Goal: Information Seeking & Learning: Learn about a topic

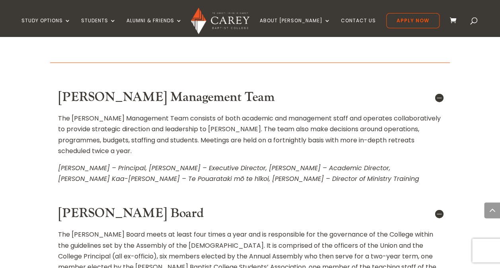
scroll to position [373, 0]
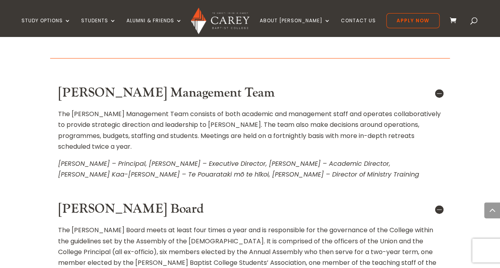
click at [42, 120] on div "Home » About [PERSON_NAME] » Governance and Management About Governance and Man…" at bounding box center [250, 209] width 500 height 665
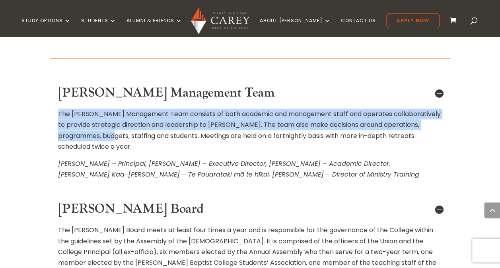
drag, startPoint x: 50, startPoint y: 107, endPoint x: 116, endPoint y: 133, distance: 70.7
click at [116, 133] on div "[PERSON_NAME] Management Team The [PERSON_NAME] Management Team consists of bot…" at bounding box center [250, 133] width 400 height 107
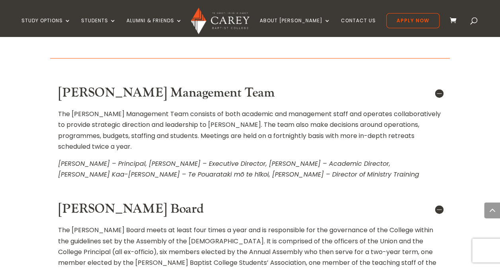
drag, startPoint x: 116, startPoint y: 133, endPoint x: 161, endPoint y: 137, distance: 45.2
click at [161, 137] on div "The [PERSON_NAME] Management Team consists of both academic and management staf…" at bounding box center [250, 140] width 384 height 79
drag, startPoint x: 108, startPoint y: 162, endPoint x: 176, endPoint y: 161, distance: 67.7
click at [176, 161] on em "[PERSON_NAME] – Principal, [PERSON_NAME] – Executive Director, [PERSON_NAME] – …" at bounding box center [238, 169] width 361 height 20
drag, startPoint x: 176, startPoint y: 161, endPoint x: 172, endPoint y: 159, distance: 4.1
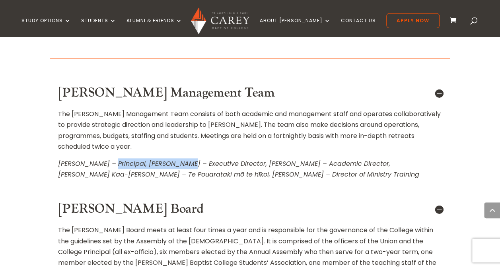
click at [172, 159] on p "[PERSON_NAME] – Principal, [PERSON_NAME] – Executive Director, [PERSON_NAME] – …" at bounding box center [250, 168] width 384 height 21
click at [171, 147] on div "The [PERSON_NAME] Management Team consists of both academic and management staf…" at bounding box center [250, 140] width 384 height 79
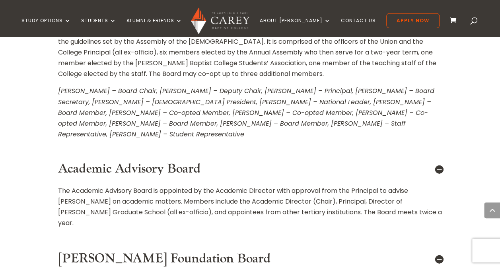
scroll to position [532, 0]
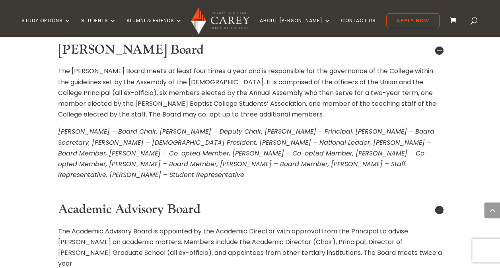
click at [111, 155] on em "[PERSON_NAME] – Board Chair, [PERSON_NAME] – Deputy Chair, [PERSON_NAME] – Prin…" at bounding box center [246, 153] width 377 height 53
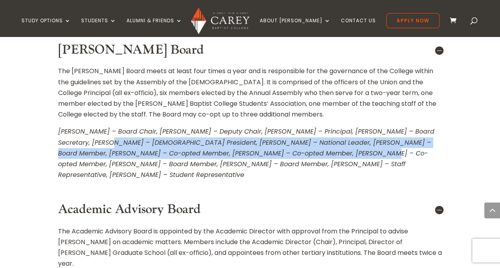
drag, startPoint x: 317, startPoint y: 155, endPoint x: 66, endPoint y: 144, distance: 251.0
click at [66, 144] on em "[PERSON_NAME] – Board Chair, [PERSON_NAME] – Deputy Chair, [PERSON_NAME] – Prin…" at bounding box center [246, 153] width 377 height 53
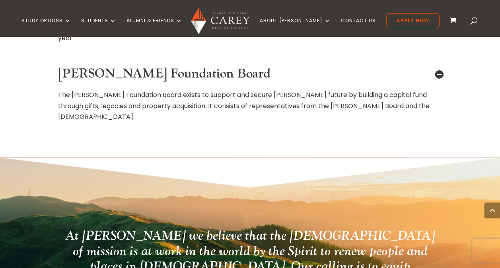
scroll to position [651, 0]
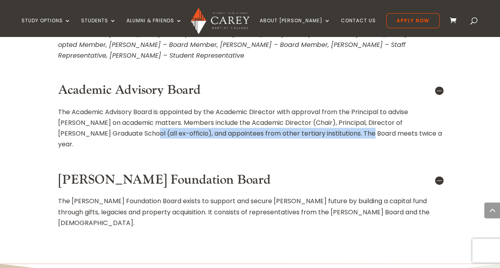
drag, startPoint x: 82, startPoint y: 128, endPoint x: 308, endPoint y: 135, distance: 226.2
click at [308, 135] on p "The Academic Advisory Board is a ppointed by the Academic Director with approva…" at bounding box center [250, 127] width 384 height 43
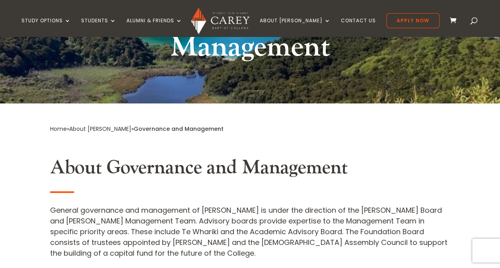
scroll to position [159, 0]
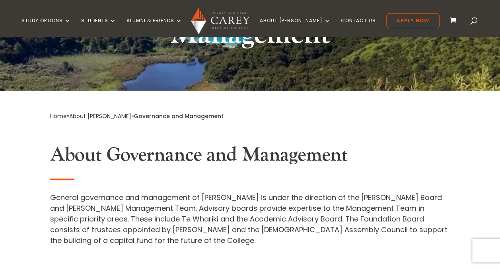
click at [188, 197] on div "General governance and management of [PERSON_NAME] is under the direction of th…" at bounding box center [250, 219] width 400 height 54
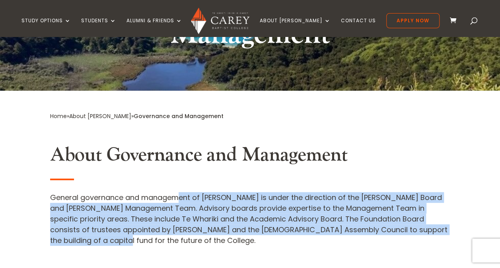
drag, startPoint x: 182, startPoint y: 198, endPoint x: 236, endPoint y: 246, distance: 72.5
click at [236, 246] on div "General governance and management of [PERSON_NAME] is under the direction of th…" at bounding box center [250, 219] width 400 height 54
